Goal: Check status: Check status

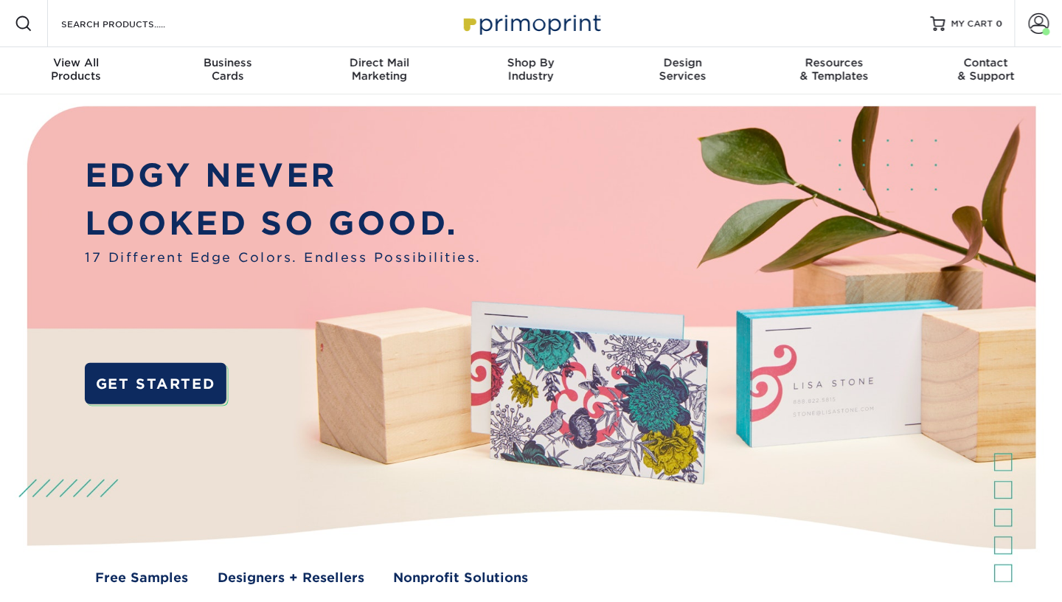
drag, startPoint x: 364, startPoint y: 58, endPoint x: 97, endPoint y: 176, distance: 292.9
click at [364, 58] on span "Direct Mail" at bounding box center [379, 62] width 152 height 13
click at [1046, 29] on span at bounding box center [1046, 31] width 7 height 7
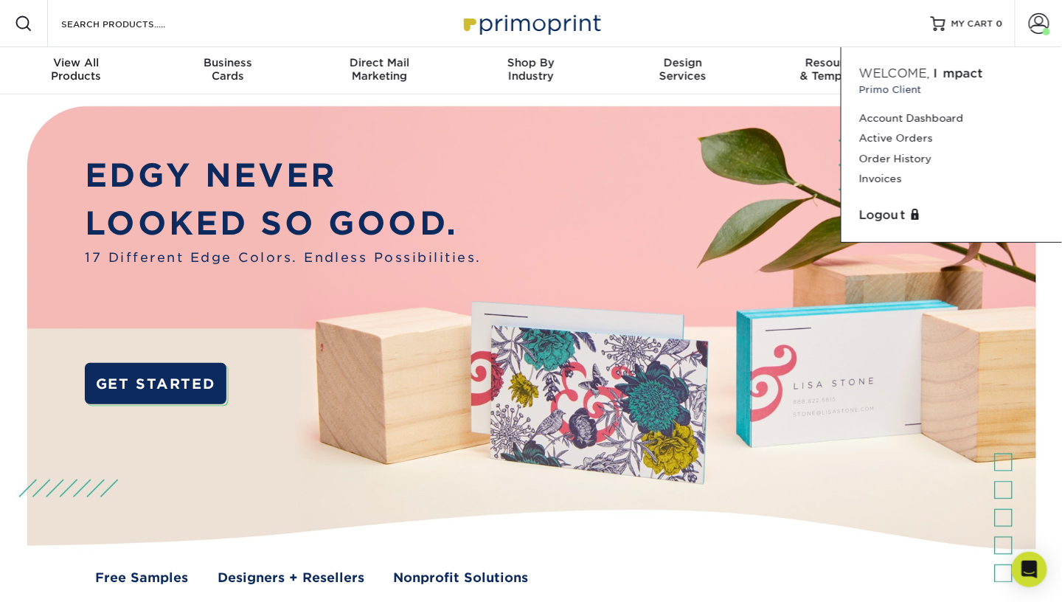
click at [913, 162] on link "Order History" at bounding box center [951, 159] width 185 height 20
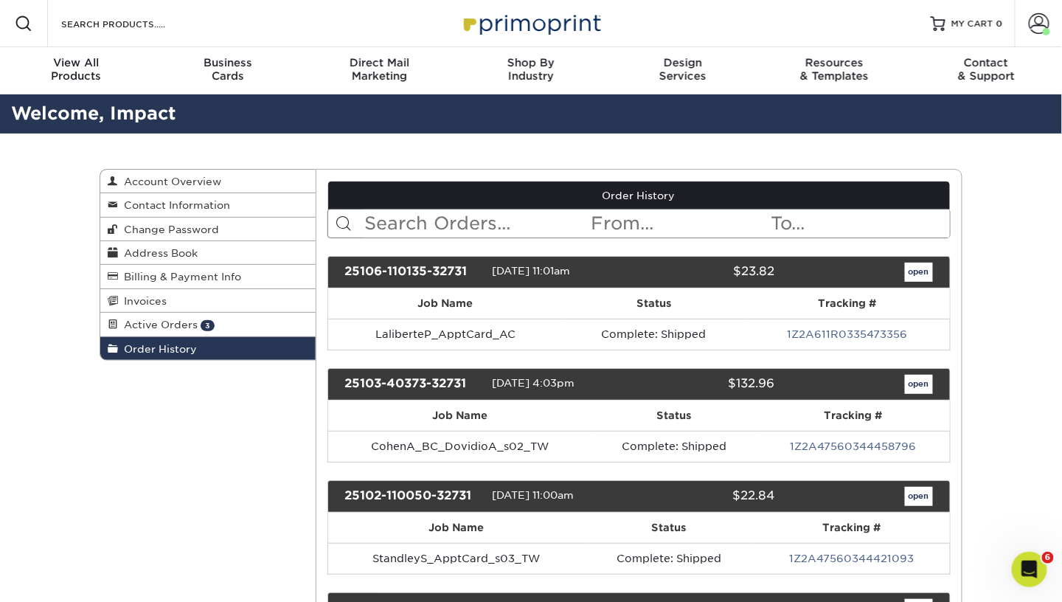
click at [423, 226] on input "text" at bounding box center [477, 223] width 226 height 28
type input "[PERSON_NAME]"
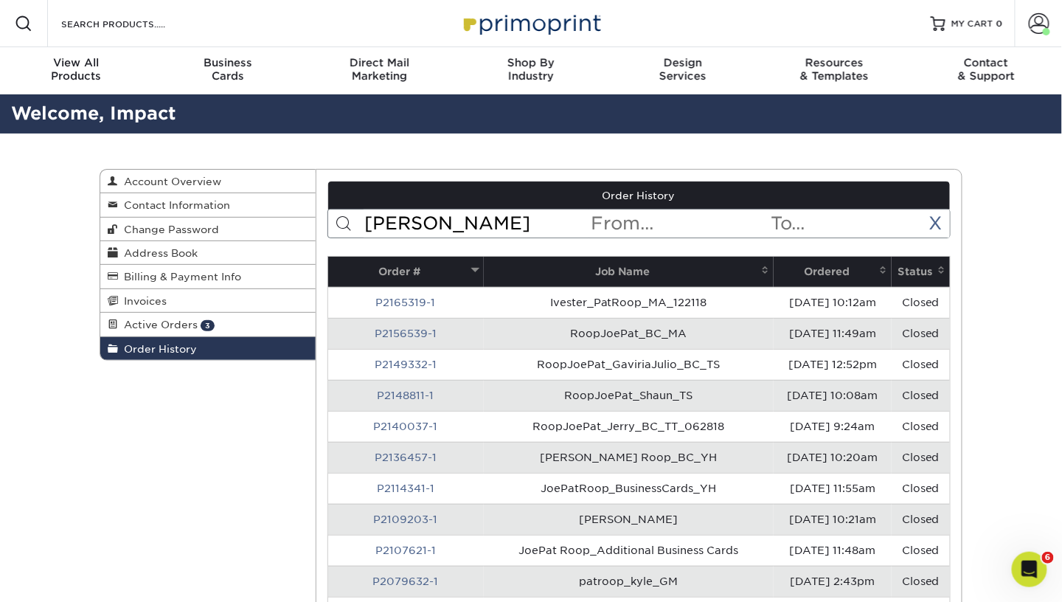
click at [801, 261] on th "Ordered" at bounding box center [833, 272] width 118 height 30
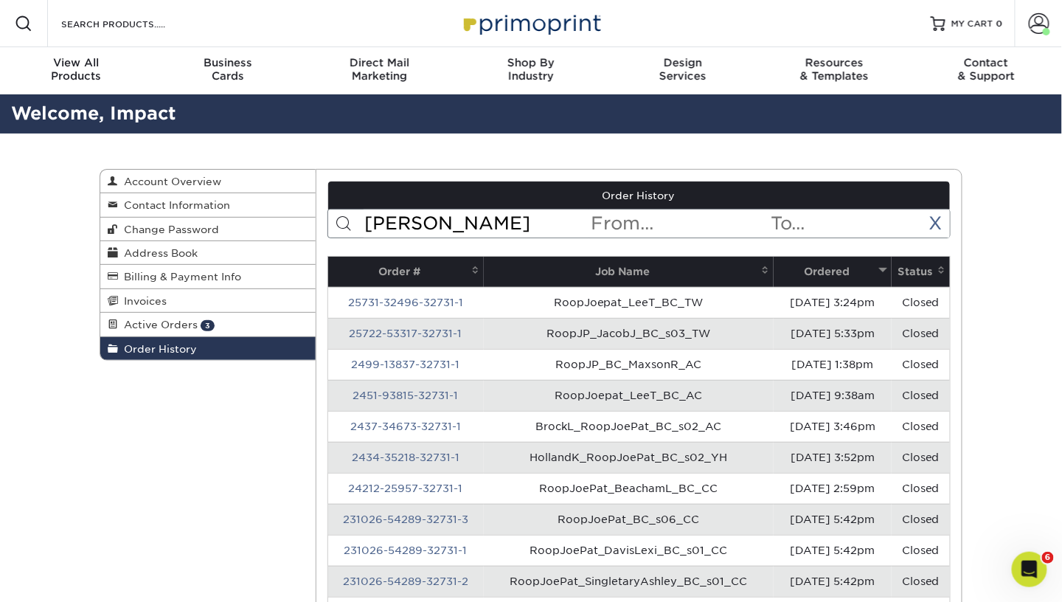
click at [464, 292] on td "25731-32496-32731-1" at bounding box center [406, 302] width 156 height 31
click at [439, 296] on link "25731-32496-32731-1" at bounding box center [405, 302] width 115 height 12
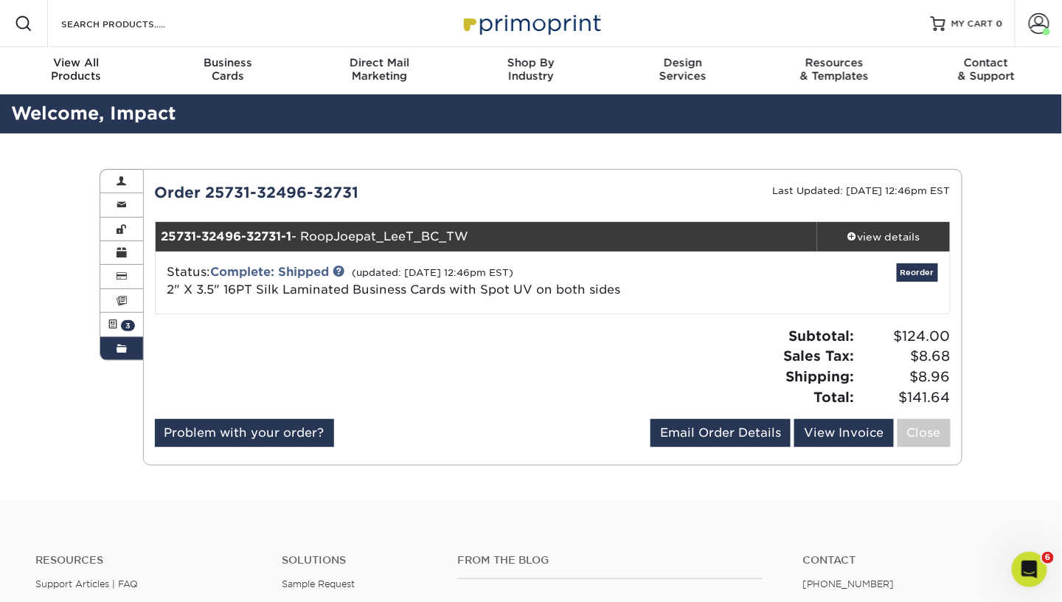
click at [875, 230] on div "view details" at bounding box center [883, 236] width 133 height 15
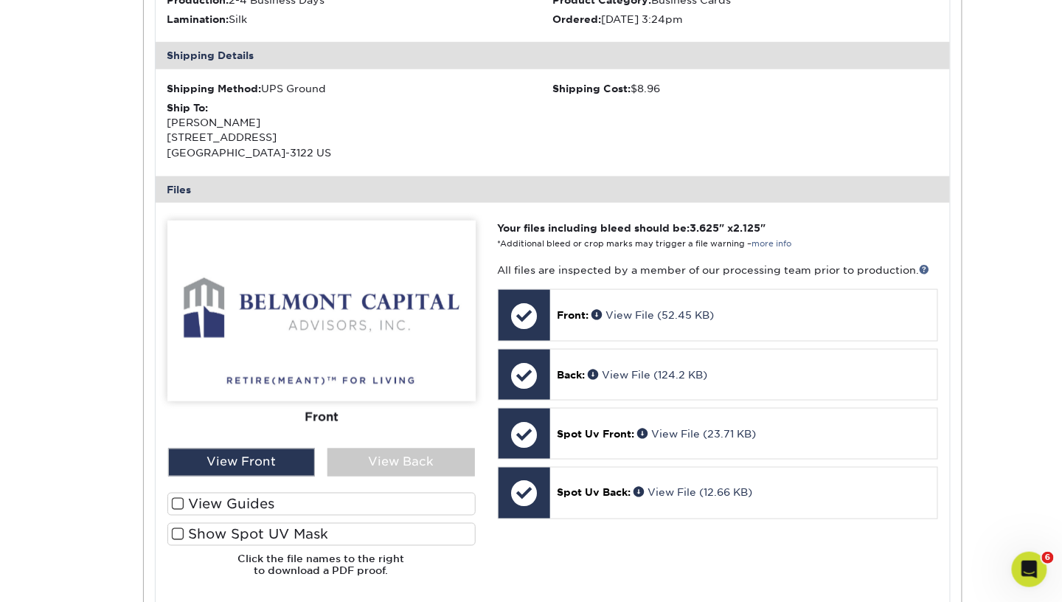
scroll to position [684, 0]
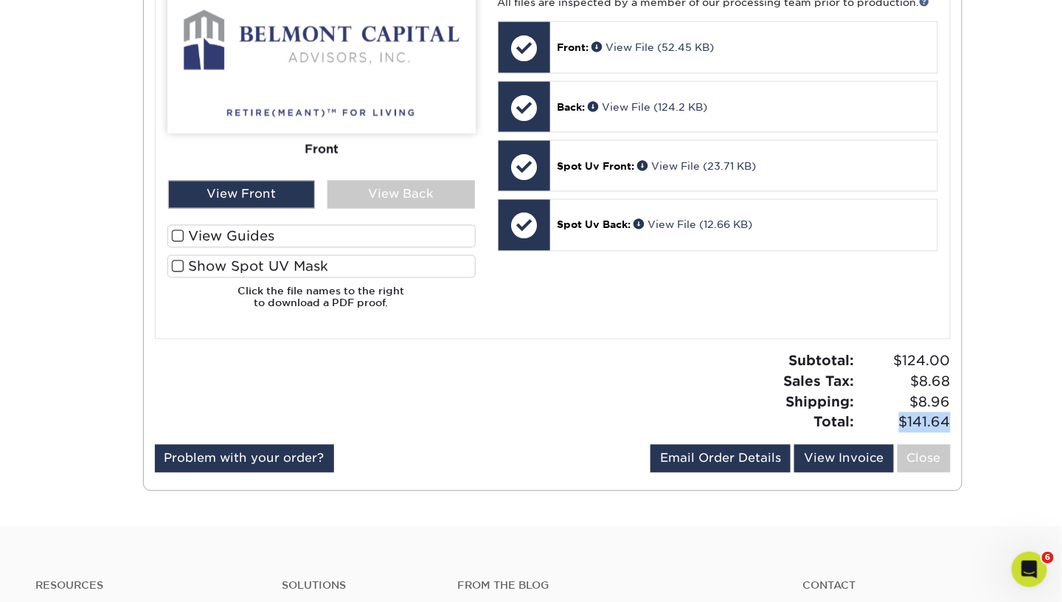
drag, startPoint x: 897, startPoint y: 423, endPoint x: 957, endPoint y: 428, distance: 60.6
click at [957, 428] on div "Subtotal: $124.00 Sales Tax: $8.68 Shipping: $8.96 Total: $141.64" at bounding box center [756, 391] width 409 height 81
copy span "$141.64"
